Goal: Register for event/course

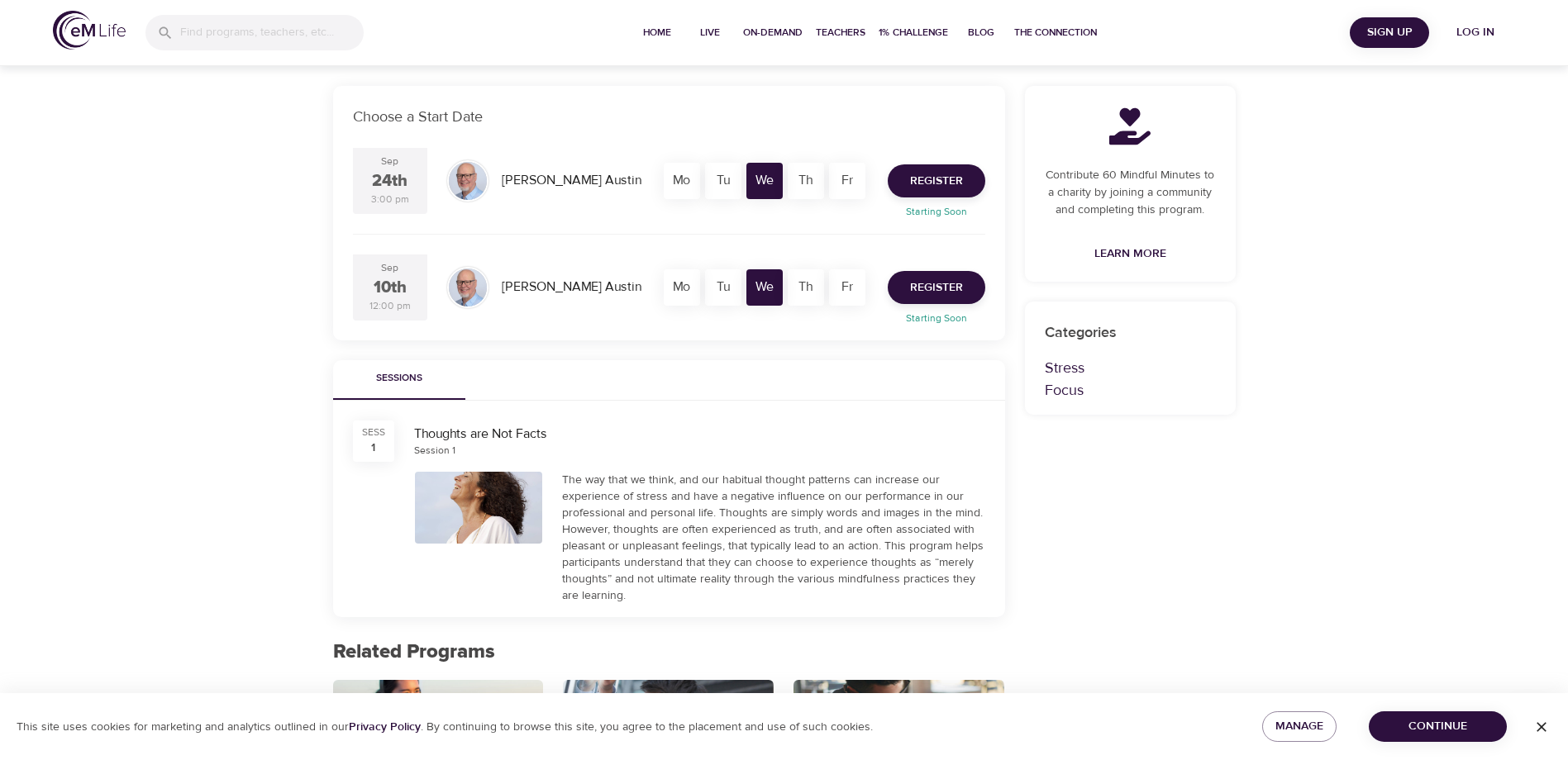
scroll to position [330, 0]
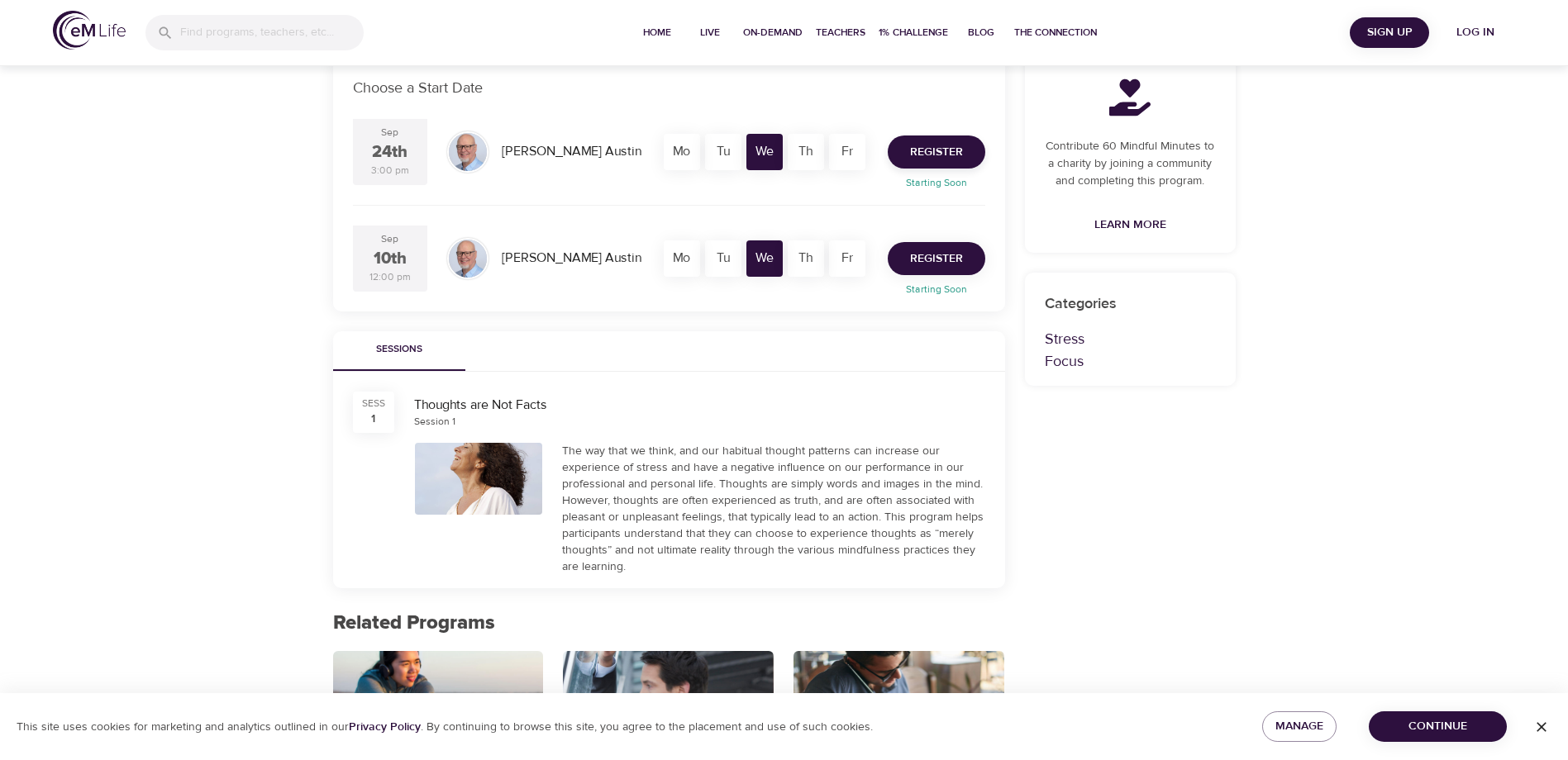
click at [938, 255] on span "Register" at bounding box center [937, 259] width 53 height 21
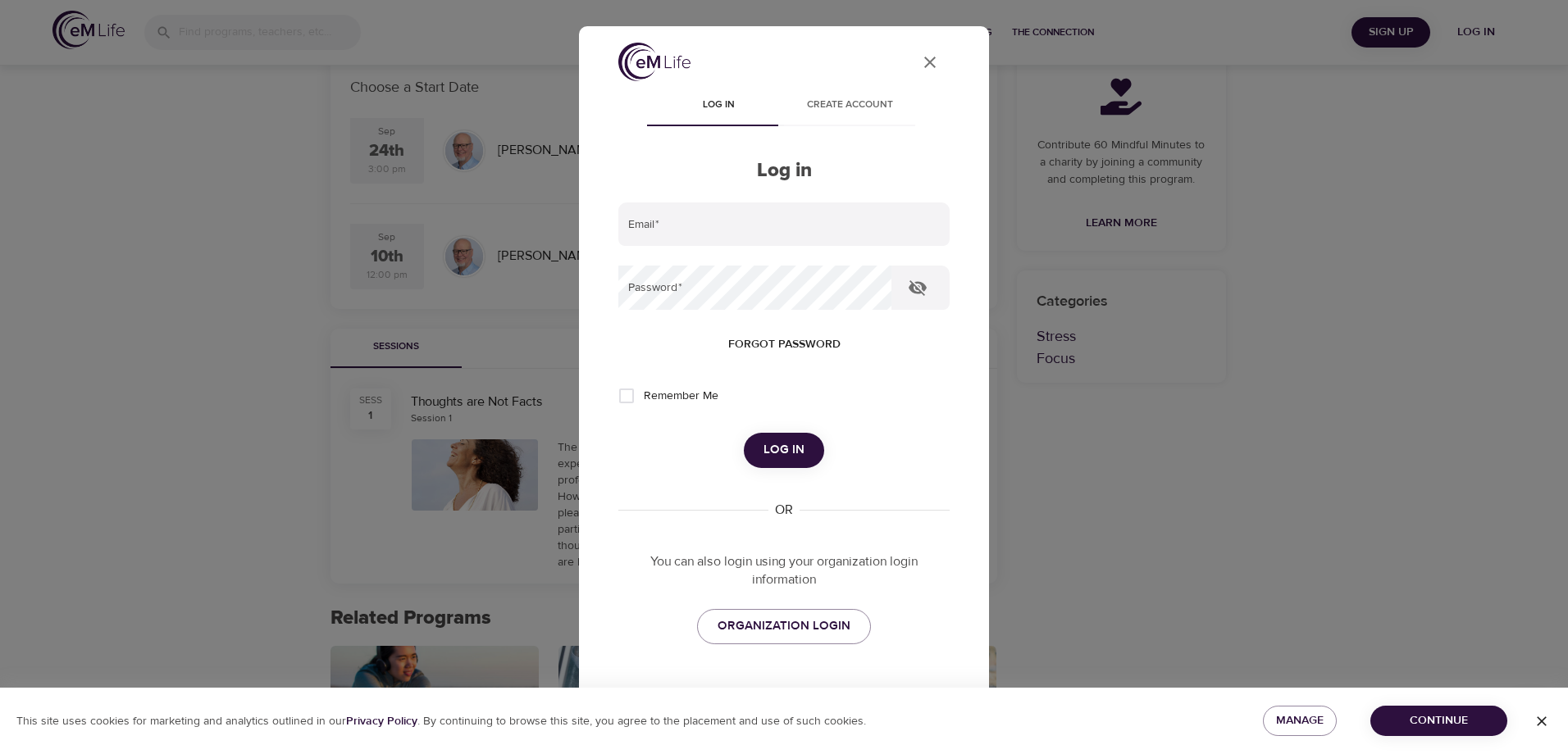
type input "dierka.santana@metlife.com"
click at [625, 392] on input "Remember Me" at bounding box center [626, 396] width 34 height 34
checkbox input "true"
click at [794, 459] on span "Log in" at bounding box center [784, 450] width 41 height 21
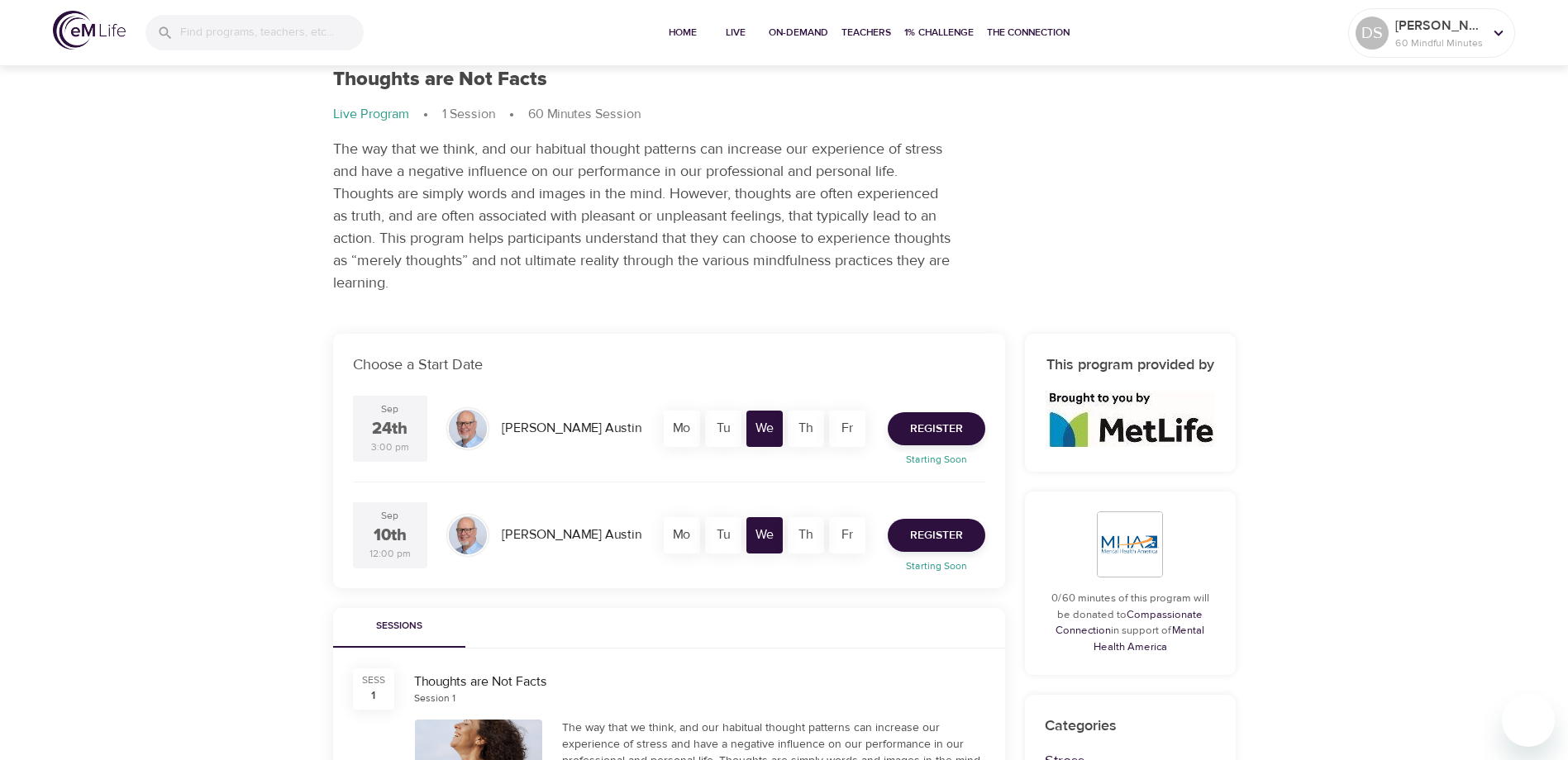
scroll to position [165, 0]
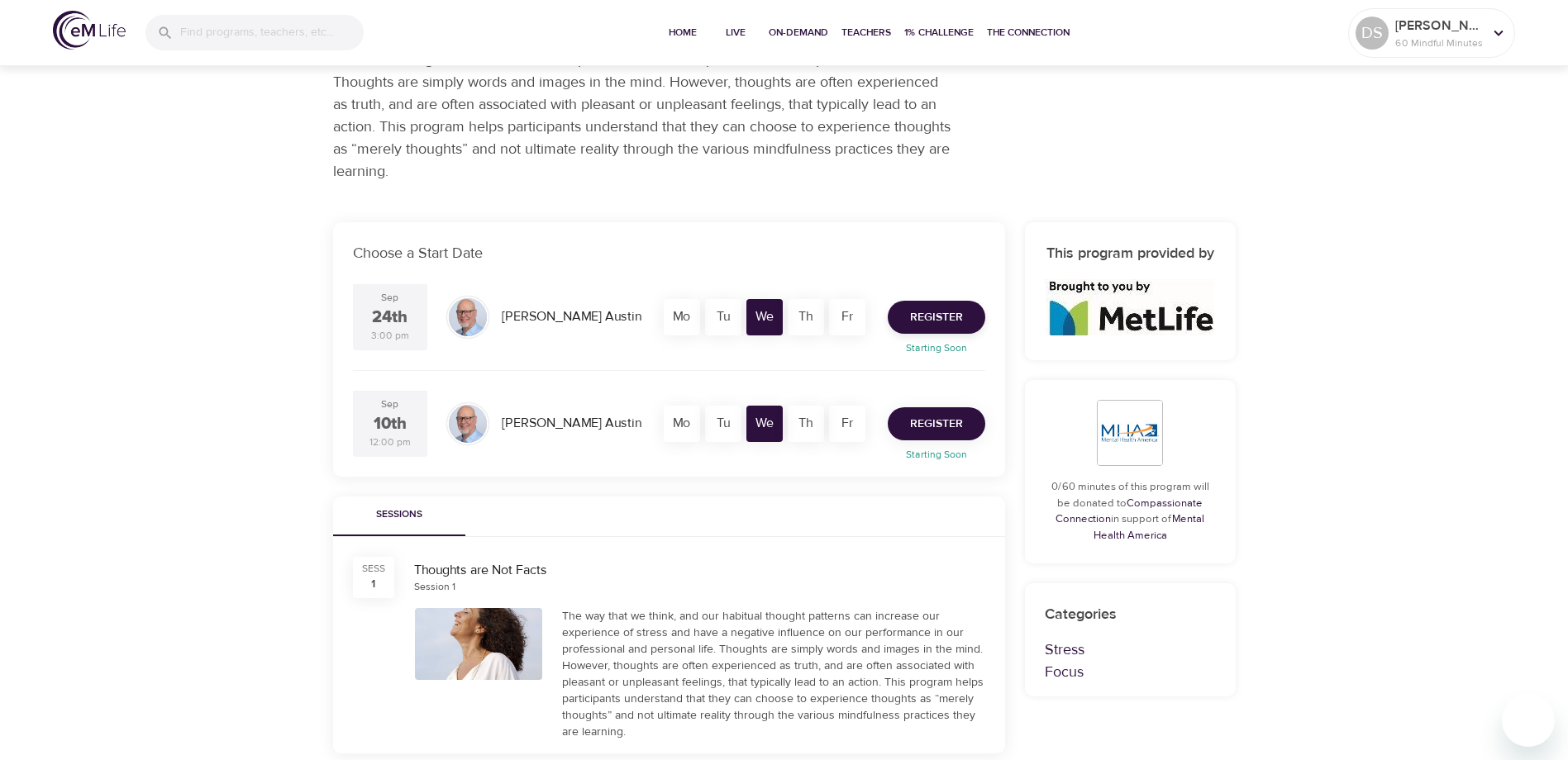
click at [938, 421] on span "Register" at bounding box center [937, 425] width 53 height 21
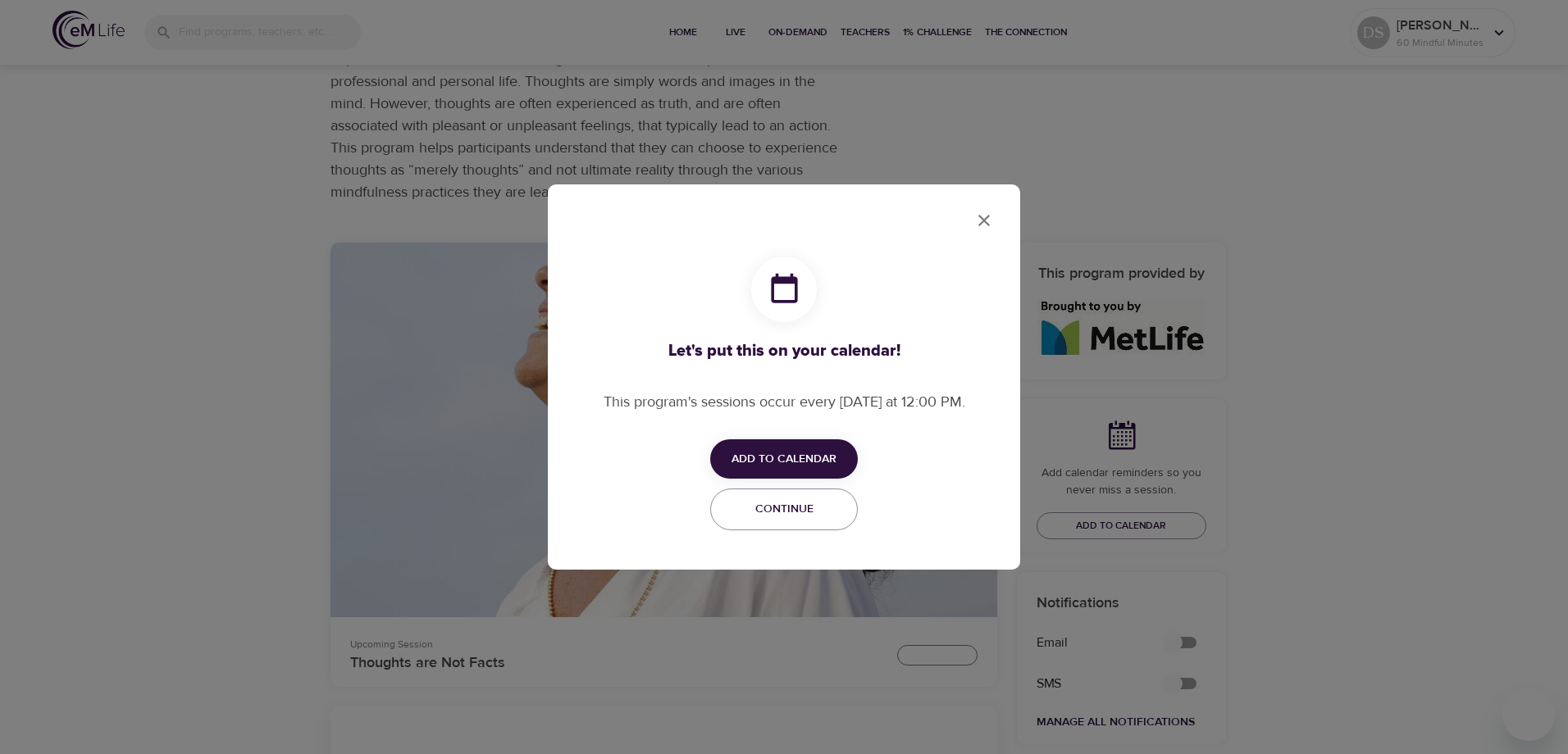
checkbox input "true"
click at [980, 214] on icon "close" at bounding box center [984, 220] width 20 height 20
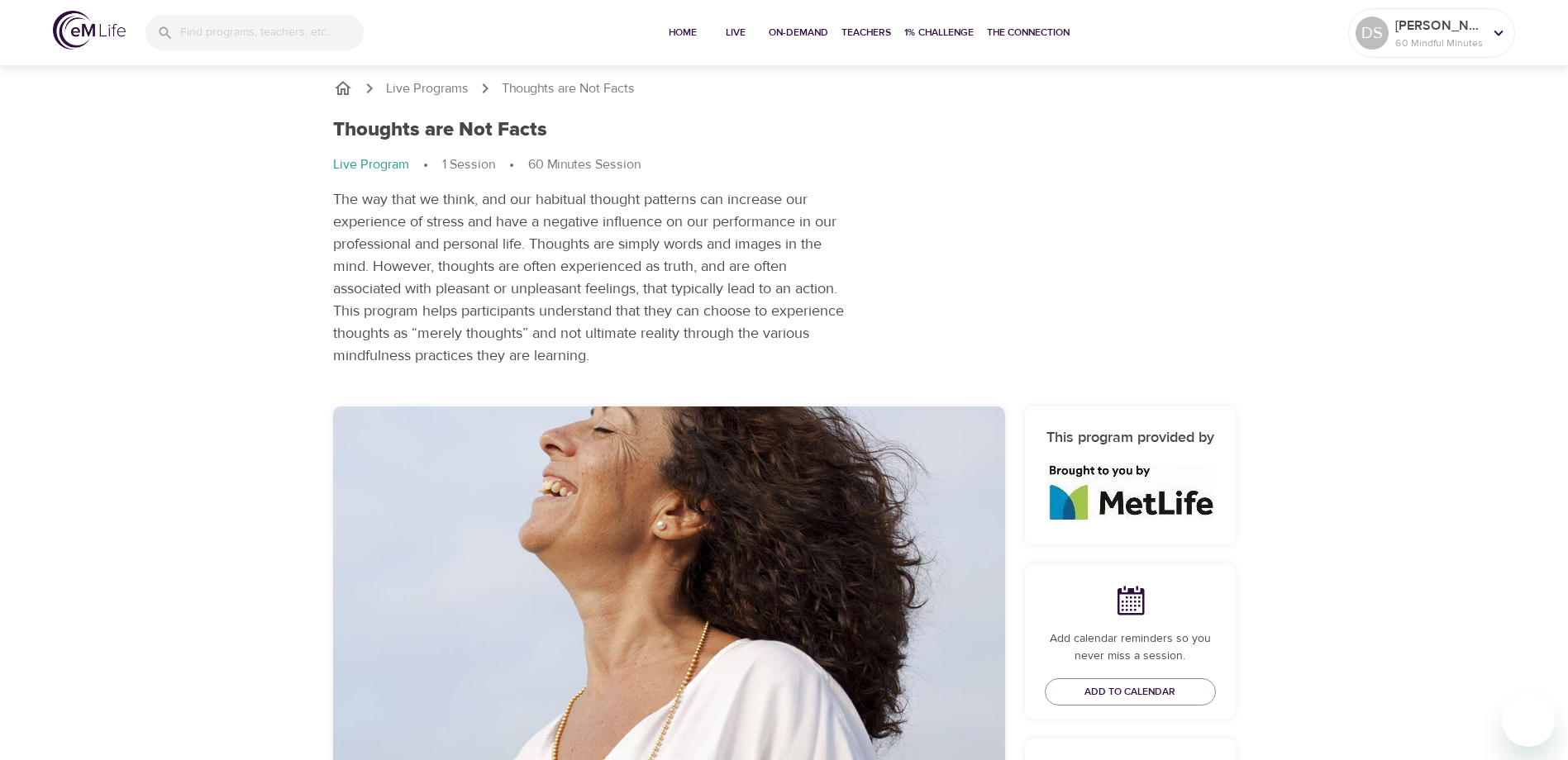
scroll to position [0, 0]
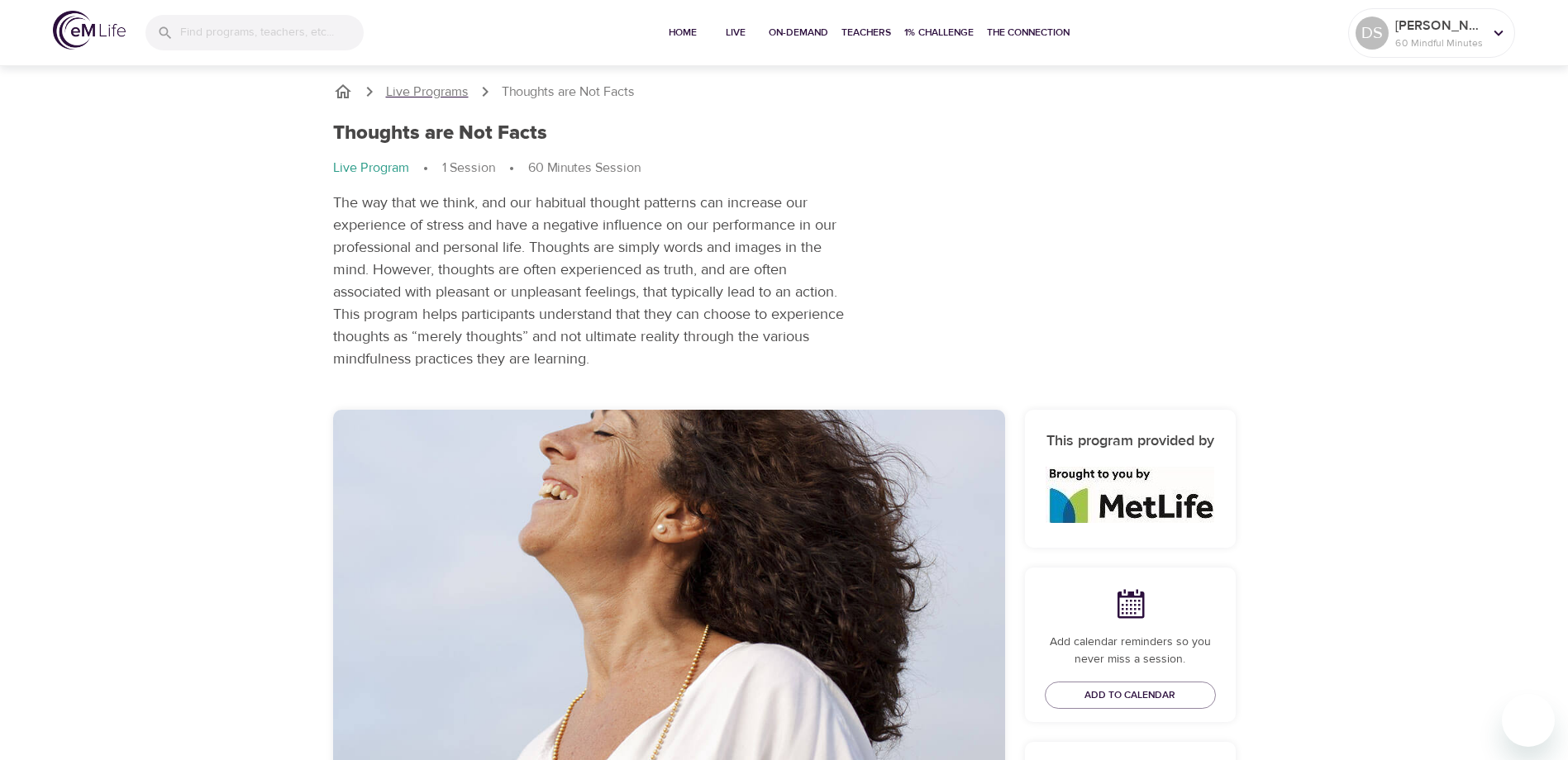
click at [444, 94] on p "Live Programs" at bounding box center [427, 92] width 83 height 19
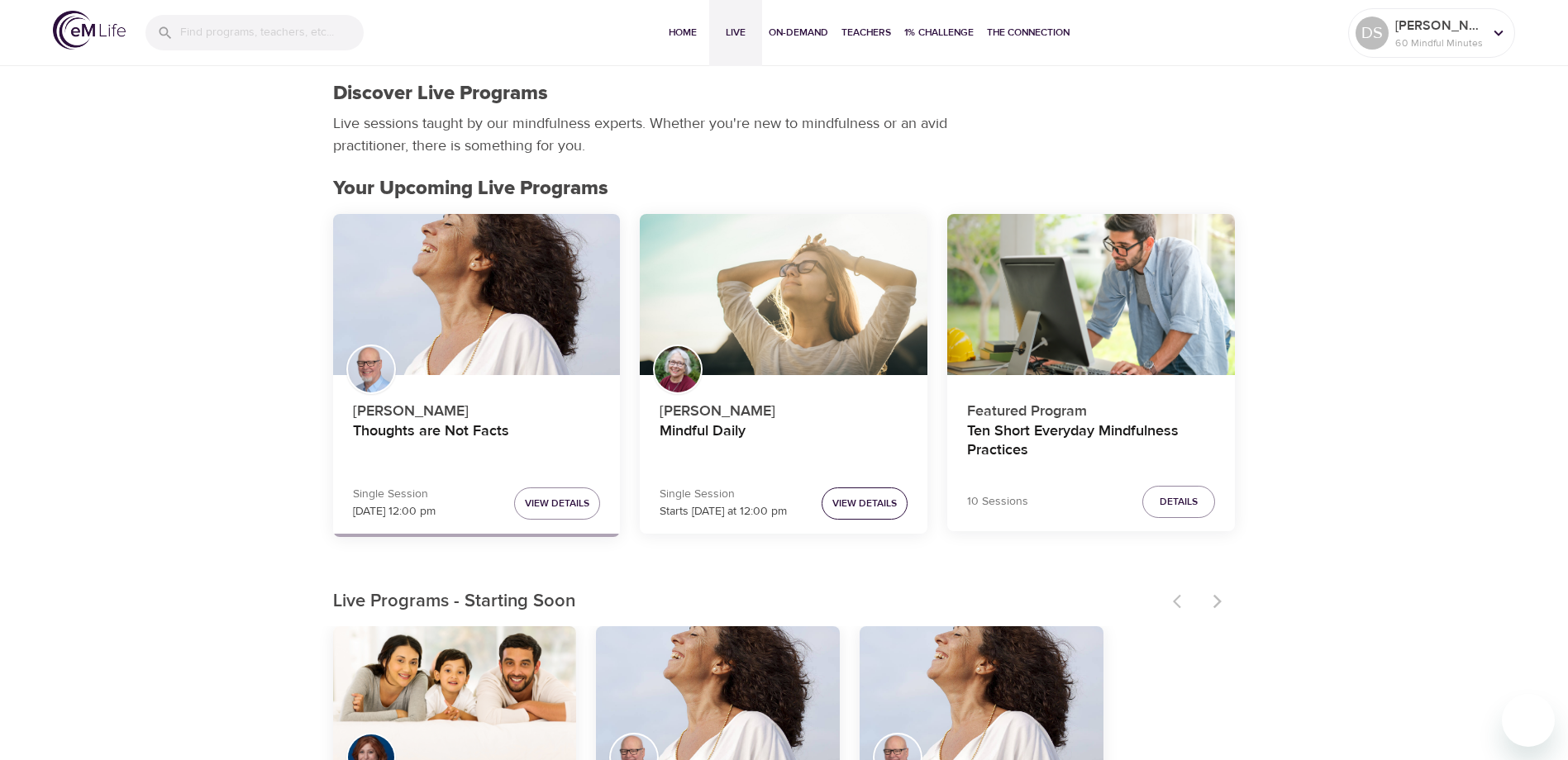
click at [878, 497] on span "View Details" at bounding box center [864, 504] width 65 height 17
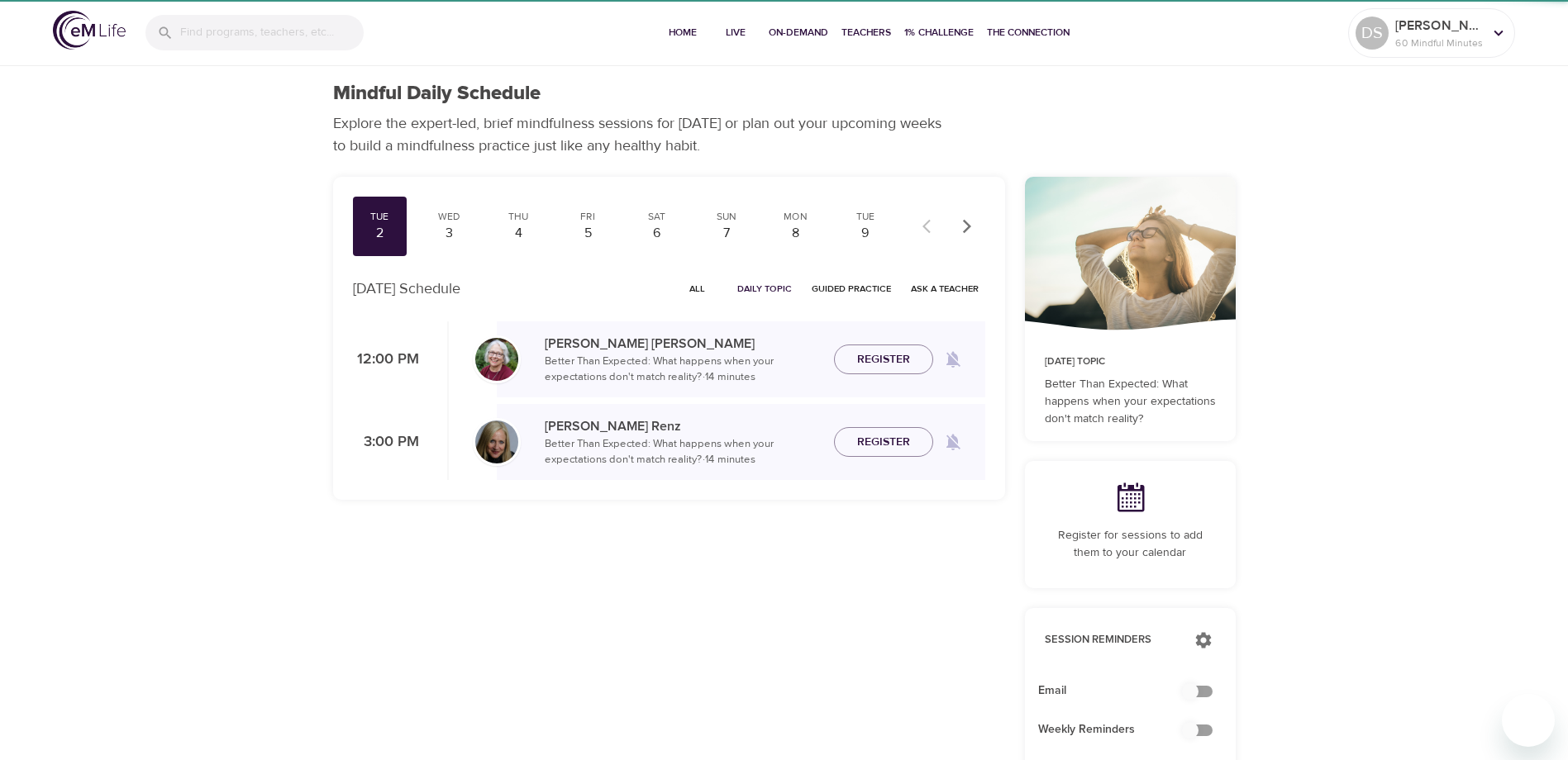
checkbox input "true"
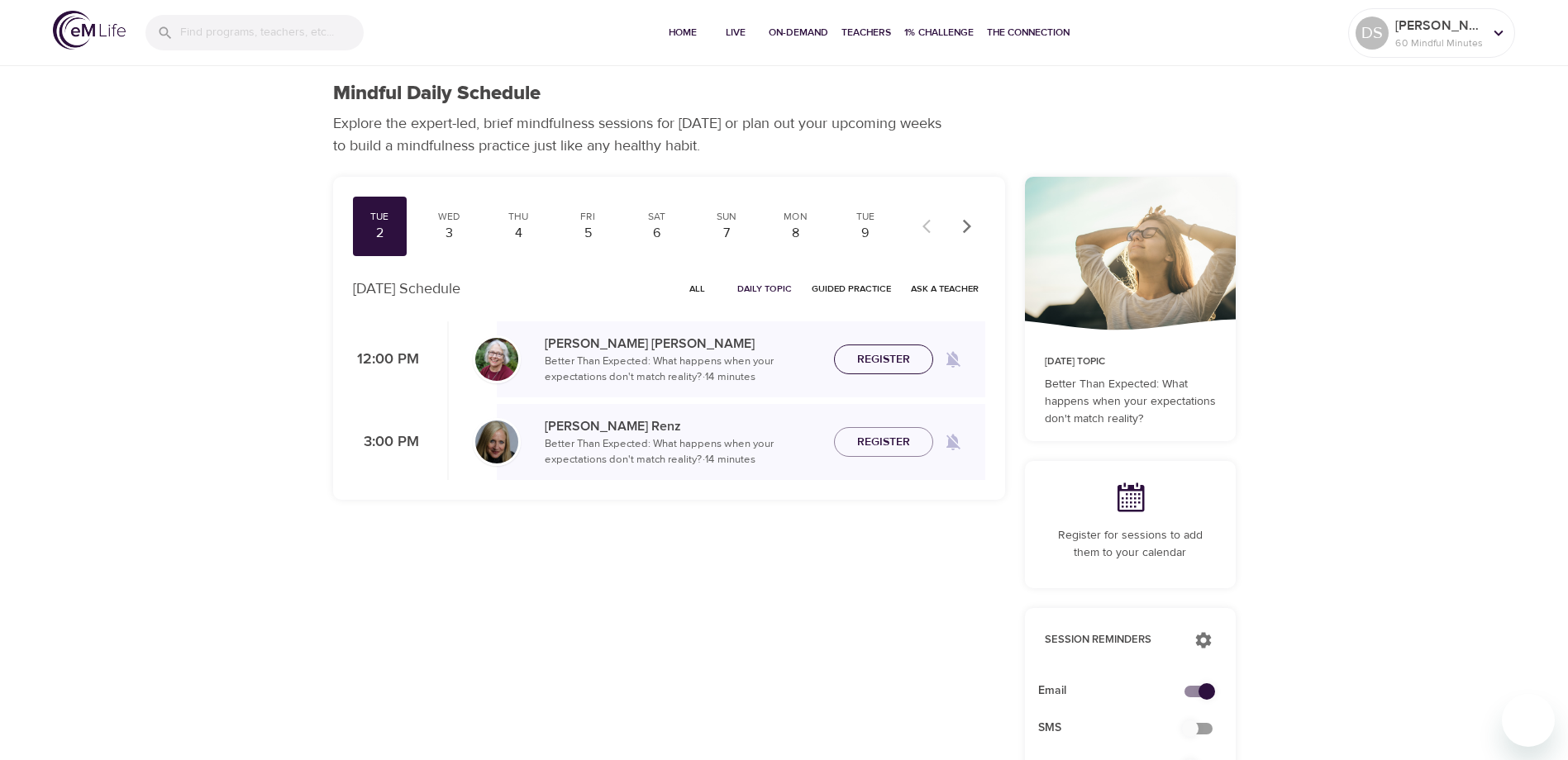
click at [885, 356] on span "Register" at bounding box center [884, 360] width 53 height 21
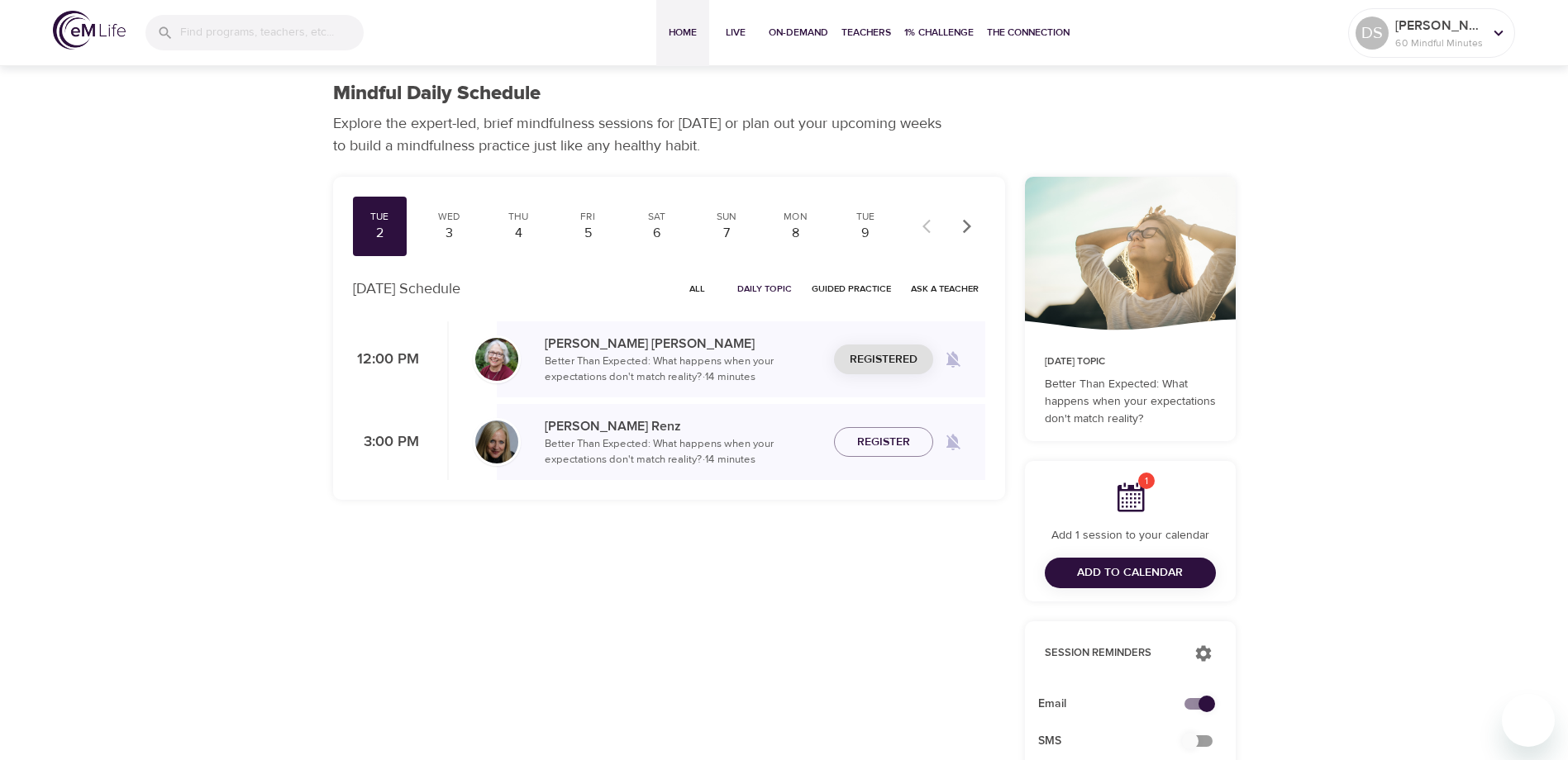
click at [692, 26] on span "Home" at bounding box center [683, 33] width 40 height 17
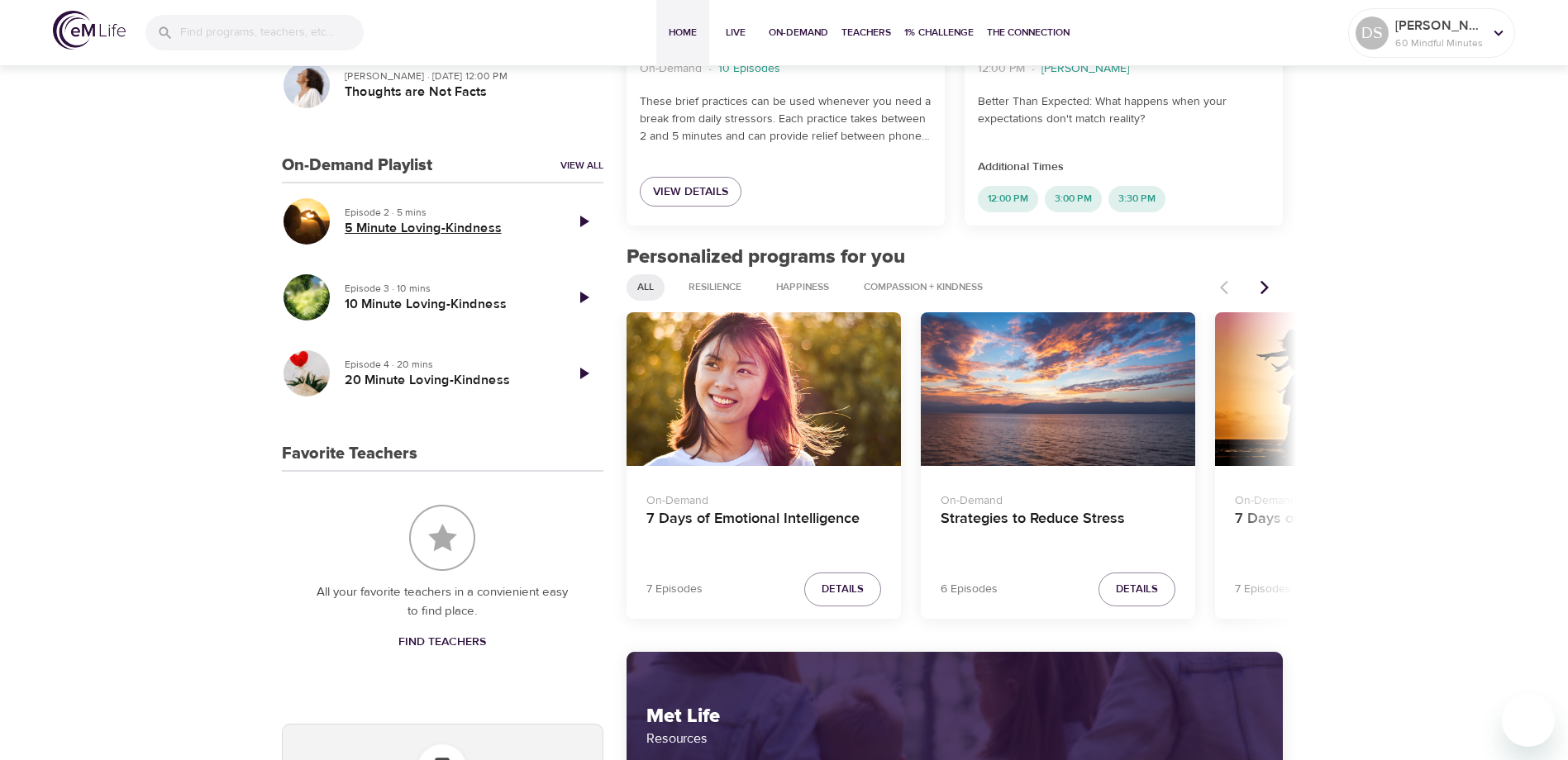
scroll to position [496, 0]
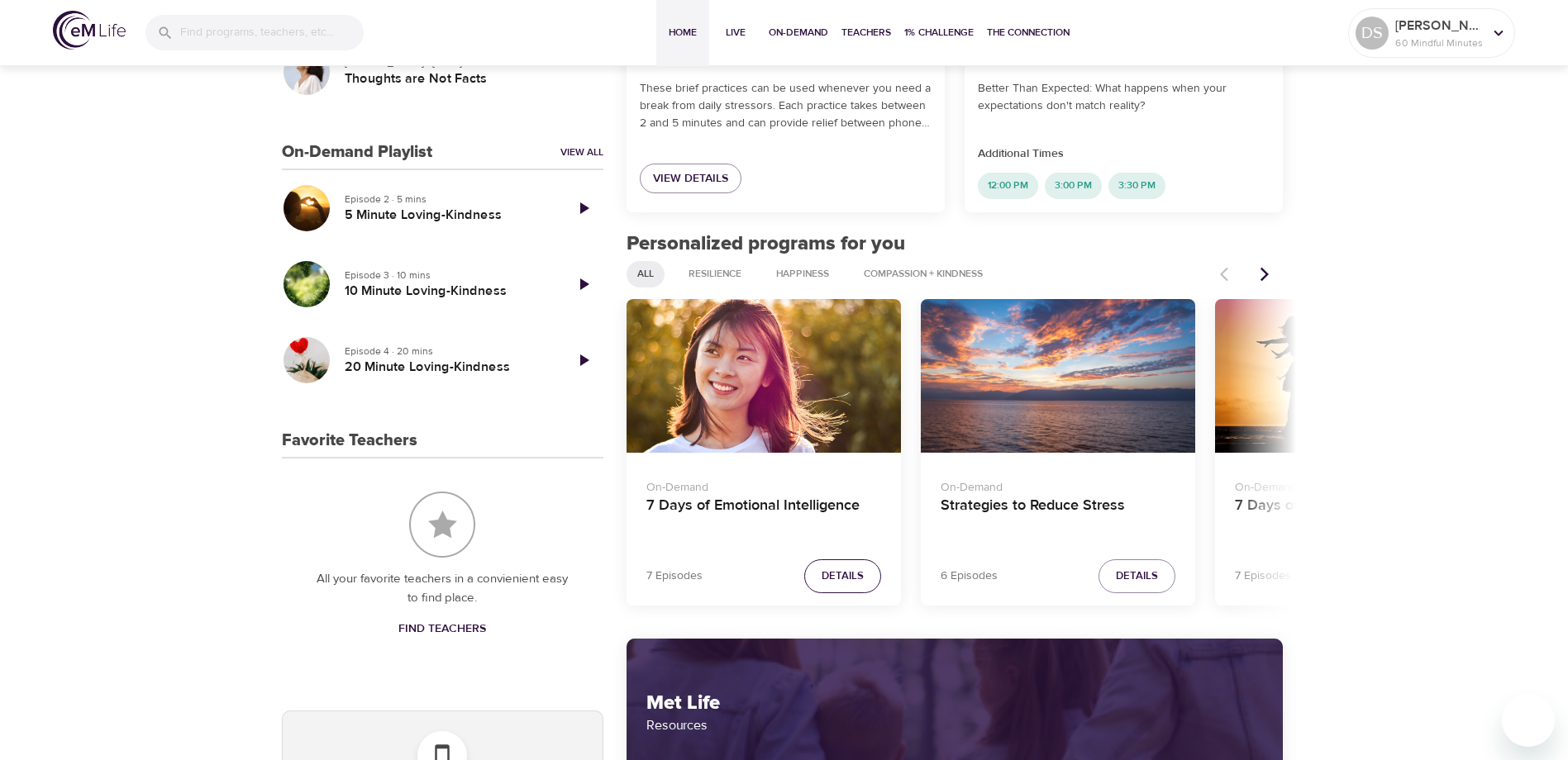
click at [827, 573] on span "Details" at bounding box center [842, 576] width 42 height 19
